Goal: Information Seeking & Learning: Learn about a topic

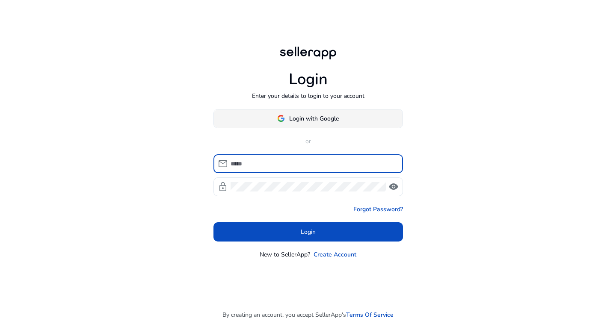
click at [277, 111] on span at bounding box center [308, 118] width 189 height 21
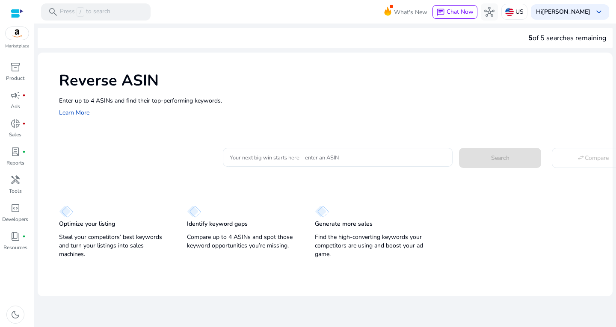
click at [286, 158] on input "Your next big win starts here—enter an ASIN" at bounding box center [338, 157] width 216 height 9
click at [125, 115] on div "Enter up to 4 ASINs and find their top-performing keywords. Learn More" at bounding box center [331, 107] width 545 height 22
click at [124, 141] on mat-card "Your next big win starts here—enter an ASIN Search swap_horiz Compare" at bounding box center [335, 156] width 553 height 35
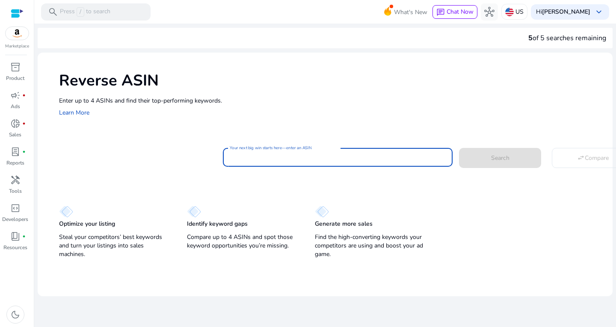
click at [275, 160] on input "Your next big win starts here—enter an ASIN" at bounding box center [338, 157] width 216 height 9
paste input "**********"
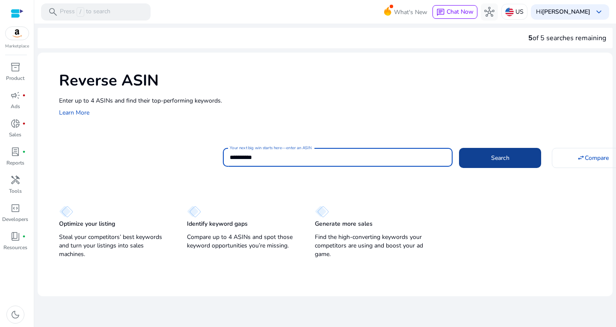
type input "**********"
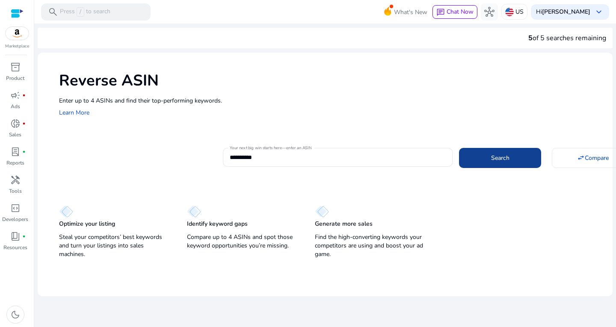
click at [474, 168] on mat-card "**********" at bounding box center [335, 156] width 553 height 35
click at [476, 155] on span at bounding box center [500, 157] width 82 height 21
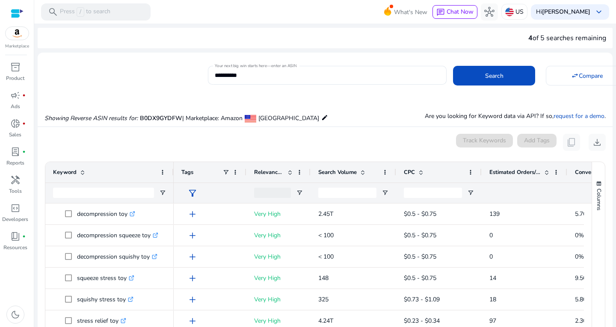
scroll to position [91, 0]
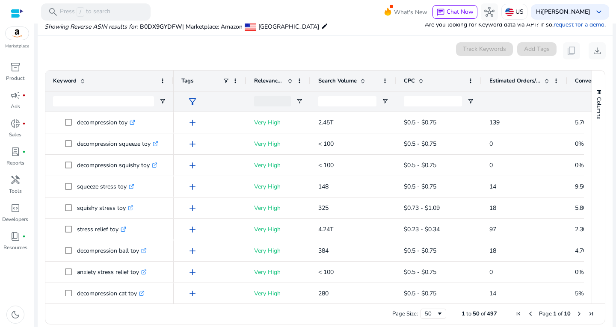
click at [568, 50] on app-icon-holder "content_copy" at bounding box center [571, 50] width 17 height 17
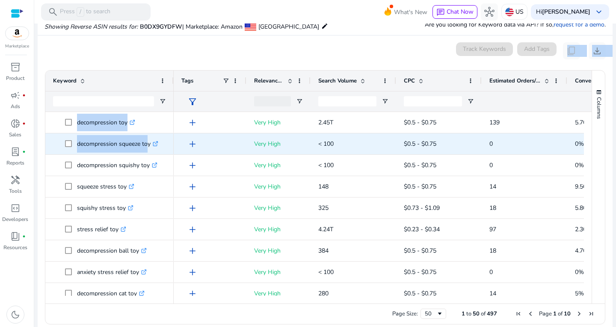
drag, startPoint x: 136, startPoint y: 74, endPoint x: 146, endPoint y: 151, distance: 77.3
click at [146, 151] on mat-card "0 keyword(s) selected Track Keywords Add Tags content_copy download 1 to 50 of …" at bounding box center [325, 185] width 575 height 300
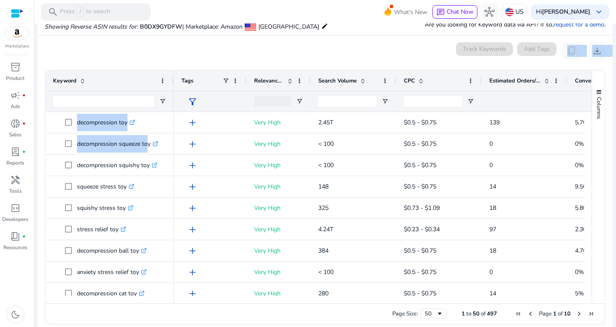
click at [136, 77] on div "Keyword" at bounding box center [104, 81] width 103 height 16
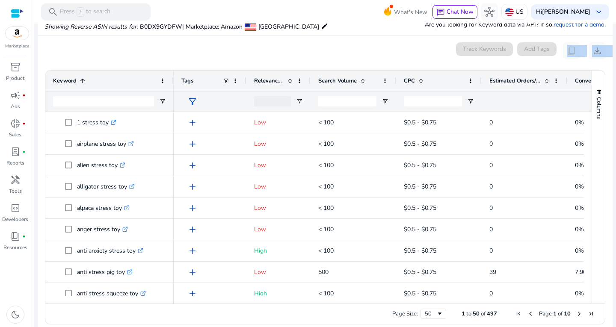
click at [128, 82] on div "Keyword 1" at bounding box center [104, 81] width 103 height 16
click at [542, 83] on span at bounding box center [544, 80] width 9 height 7
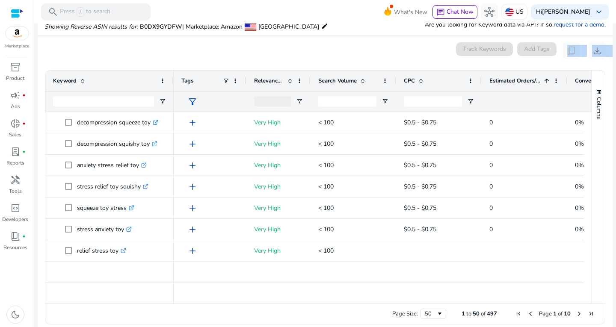
click at [542, 83] on span at bounding box center [544, 80] width 9 height 7
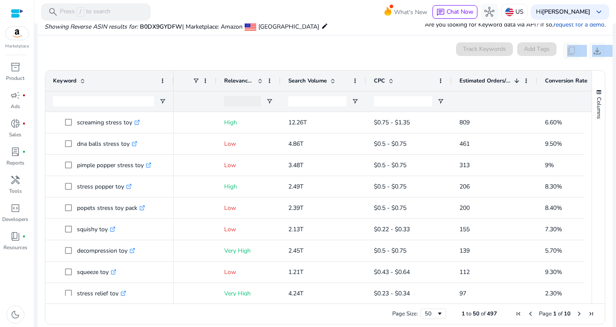
scroll to position [0, 0]
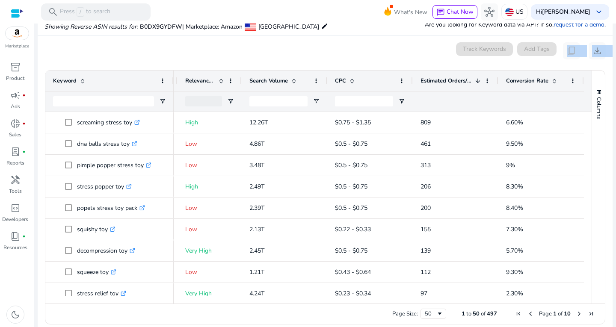
click at [552, 80] on span at bounding box center [554, 80] width 7 height 7
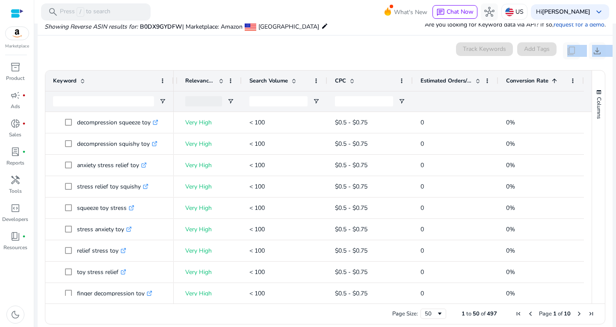
click at [552, 80] on span at bounding box center [554, 80] width 7 height 7
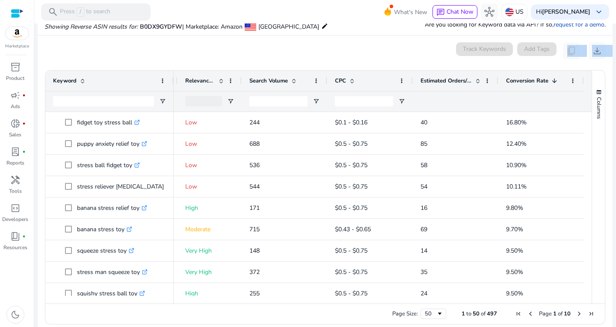
click at [218, 80] on span at bounding box center [221, 80] width 7 height 7
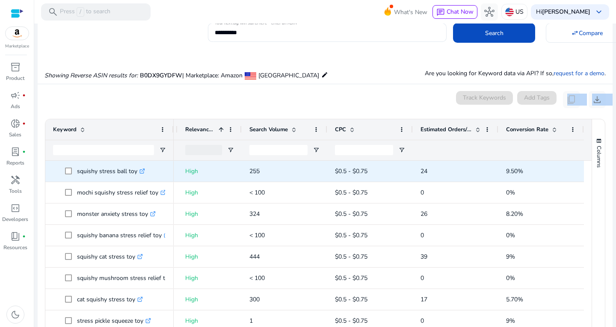
scroll to position [85, 0]
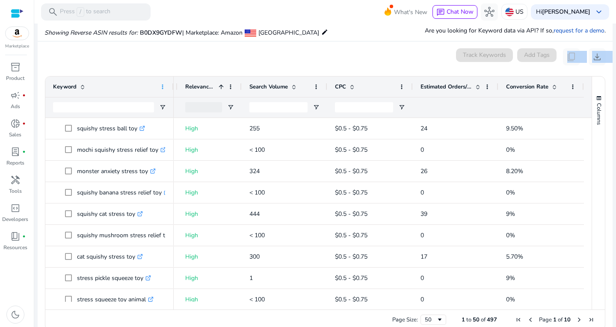
click at [160, 85] on span at bounding box center [162, 86] width 7 height 7
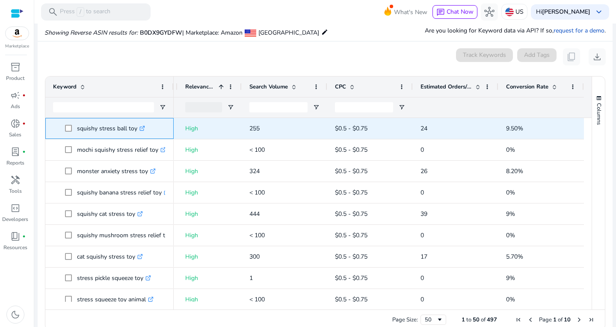
click at [81, 134] on p "squishy stress ball toy .st0{fill:#2c8af8}" at bounding box center [111, 129] width 68 height 18
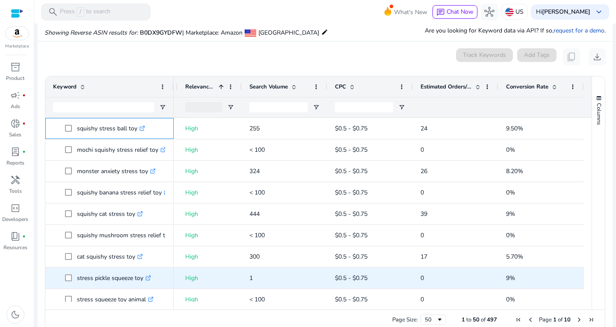
drag, startPoint x: 76, startPoint y: 126, endPoint x: 150, endPoint y: 275, distance: 166.7
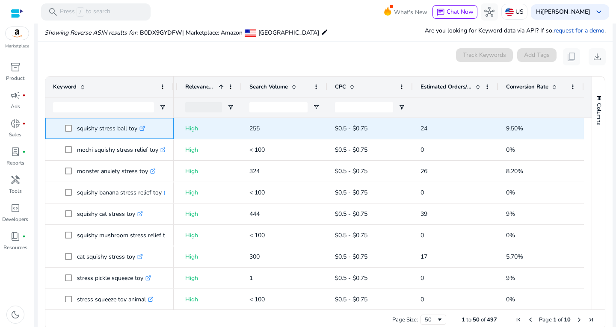
click at [99, 132] on p "squishy stress ball toy .st0{fill:#2c8af8}" at bounding box center [111, 129] width 68 height 18
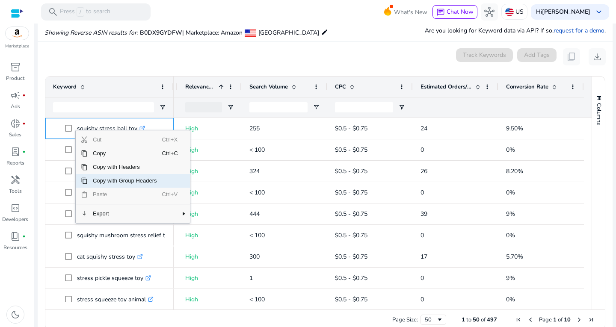
click at [150, 186] on span "Copy with Group Headers" at bounding box center [125, 181] width 74 height 14
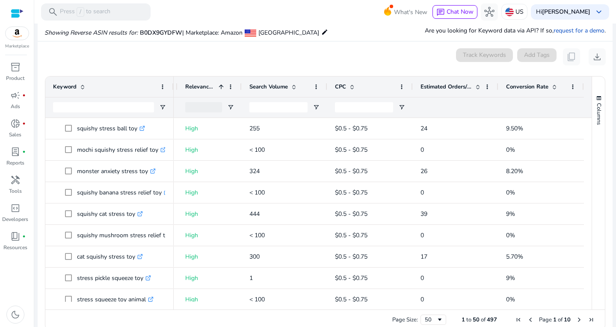
click at [131, 44] on mat-card "0 keyword(s) selected Track Keywords Add Tags content_copy download Press SPACE…" at bounding box center [325, 191] width 575 height 300
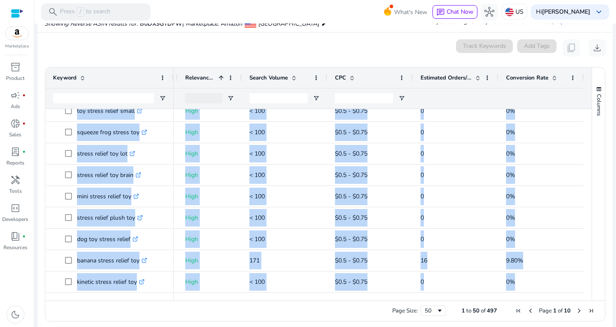
scroll to position [96, 0]
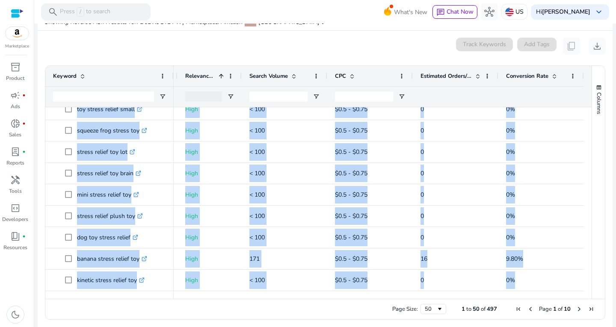
drag, startPoint x: 73, startPoint y: 123, endPoint x: 121, endPoint y: 296, distance: 179.9
click at [121, 296] on div "Keyword Tags Relevance Score 1 0" at bounding box center [318, 182] width 546 height 233
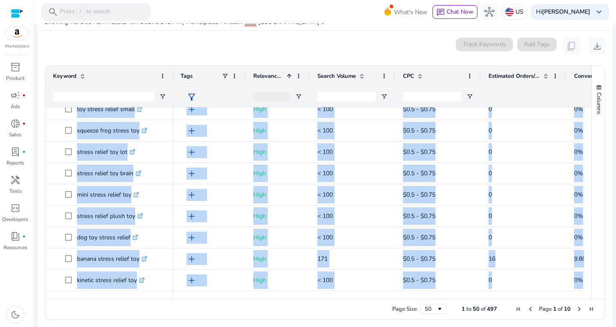
scroll to position [0, 0]
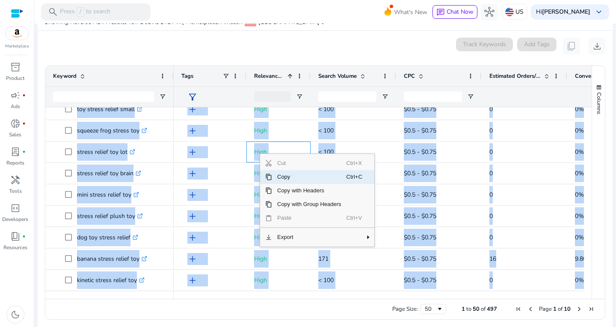
click at [317, 177] on span "Copy" at bounding box center [309, 177] width 74 height 14
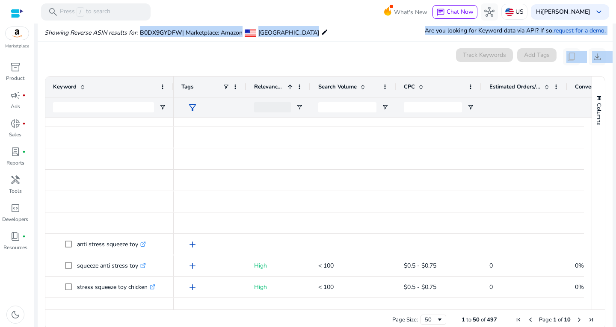
scroll to position [98, 0]
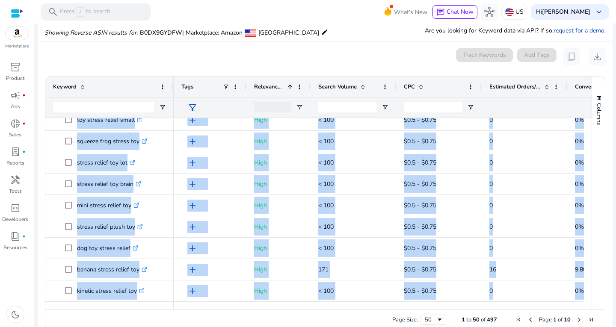
drag, startPoint x: 75, startPoint y: 126, endPoint x: 180, endPoint y: 314, distance: 215.3
click at [180, 314] on div "Drag here to set row groups Drag here to set column labels Keyword Tags 1" at bounding box center [325, 203] width 560 height 254
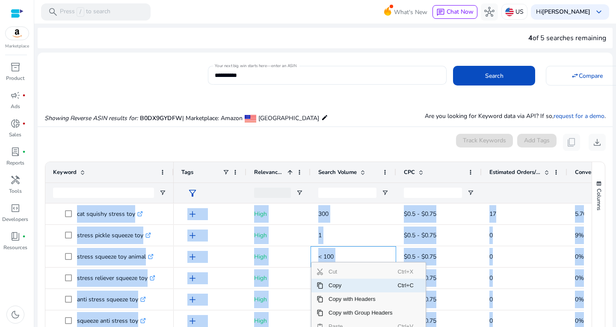
click at [366, 283] on span "Copy" at bounding box center [360, 286] width 74 height 14
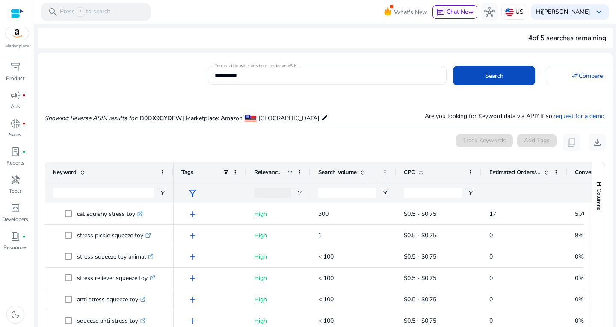
drag, startPoint x: 291, startPoint y: 143, endPoint x: 214, endPoint y: 115, distance: 81.8
click at [214, 115] on span "| Marketplace: Amazon" at bounding box center [212, 118] width 60 height 8
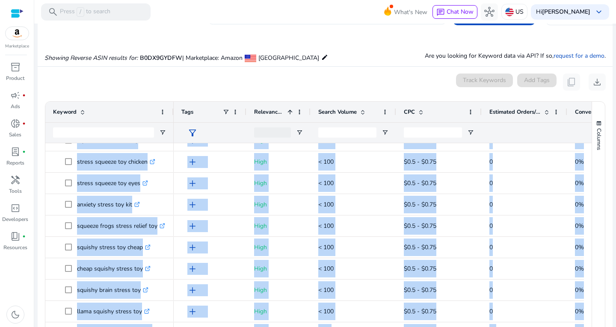
scroll to position [365, 0]
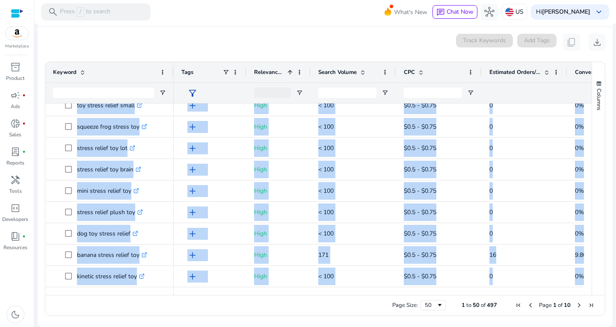
drag, startPoint x: 77, startPoint y: 212, endPoint x: 615, endPoint y: 223, distance: 538.3
click at [615, 223] on mat-sidenav-content "**********" at bounding box center [324, 163] width 581 height 327
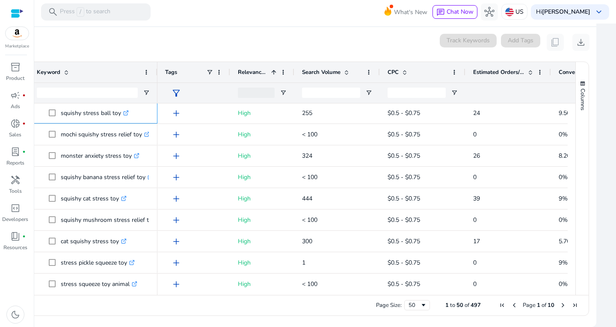
scroll to position [0, 0]
drag, startPoint x: 329, startPoint y: 183, endPoint x: 321, endPoint y: 139, distance: 43.9
click at [311, 151] on body "**********" at bounding box center [308, 243] width 616 height 486
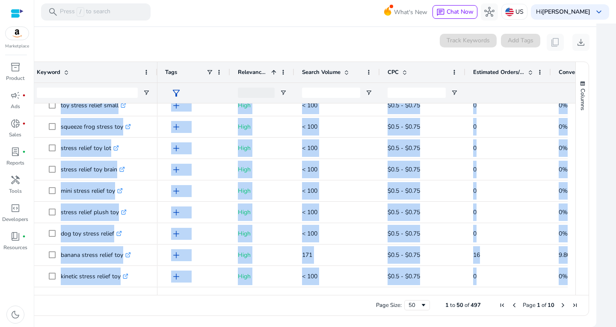
drag, startPoint x: 51, startPoint y: 106, endPoint x: 615, endPoint y: 347, distance: 613.3
click at [615, 327] on html "**********" at bounding box center [308, 243] width 616 height 486
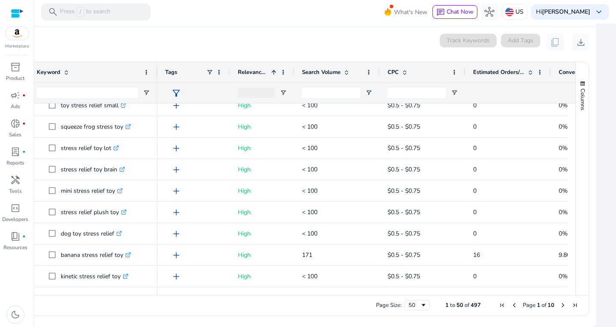
click at [36, 182] on tcbutton "Expand Selection" at bounding box center [26, 176] width 53 height 9
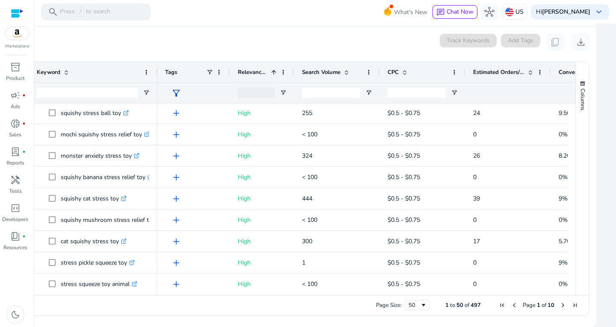
click at [36, 182] on tcbutton "Expand Selection" at bounding box center [26, 176] width 53 height 9
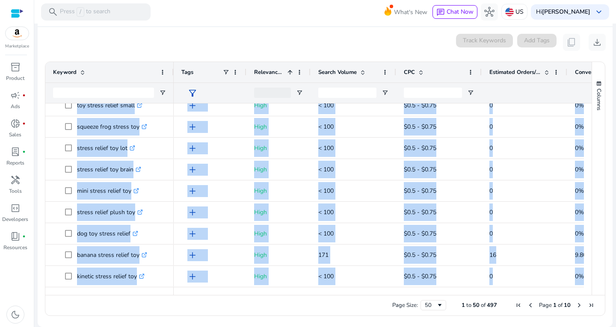
drag, startPoint x: 74, startPoint y: 110, endPoint x: 615, endPoint y: 347, distance: 590.9
click at [615, 327] on html "**********" at bounding box center [308, 290] width 616 height 580
click at [50, 182] on tcbutton "Expand Selection" at bounding box center [26, 176] width 53 height 9
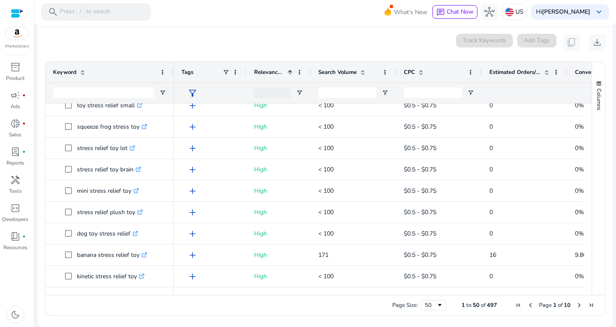
click at [358, 18] on mat-toolbar "search Press / to search What's New chat Chat Now hub US Hi [PERSON_NAME] keybo…" at bounding box center [324, 12] width 581 height 24
click at [360, 39] on div "0 keyword(s) selected Track Keywords Add Tags content_copy download" at bounding box center [324, 42] width 561 height 17
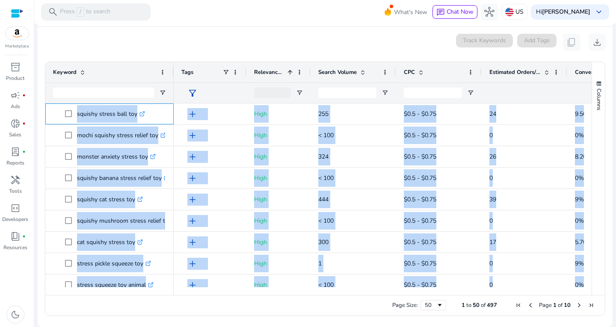
drag, startPoint x: 73, startPoint y: 106, endPoint x: 615, endPoint y: 158, distance: 544.5
click at [615, 158] on mat-sidenav-content "**********" at bounding box center [324, 163] width 581 height 327
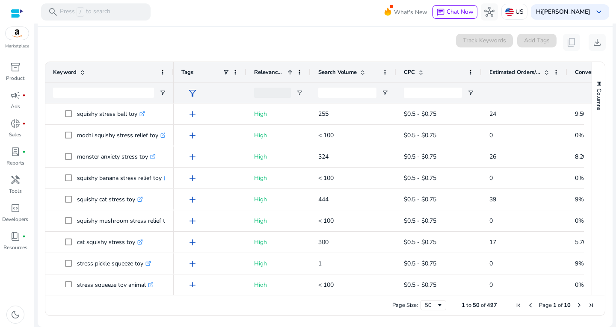
click at [33, 182] on tcbutton "Expand Selection" at bounding box center [26, 176] width 53 height 9
drag, startPoint x: 532, startPoint y: 226, endPoint x: 392, endPoint y: 238, distance: 140.7
